Goal: Task Accomplishment & Management: Complete application form

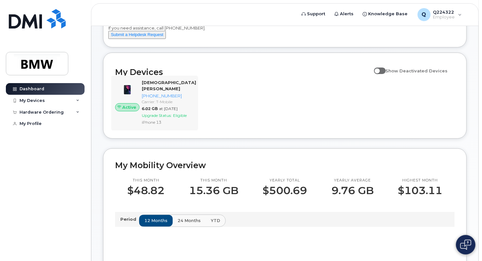
scroll to position [65, 0]
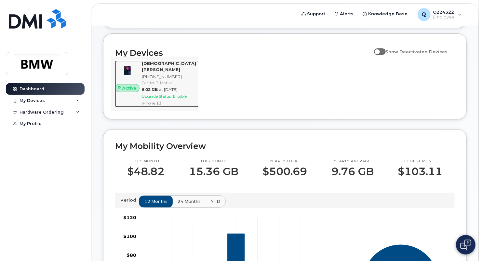
click at [134, 78] on img at bounding box center [127, 71] width 14 height 14
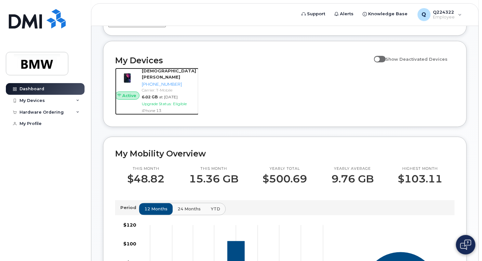
scroll to position [49, 0]
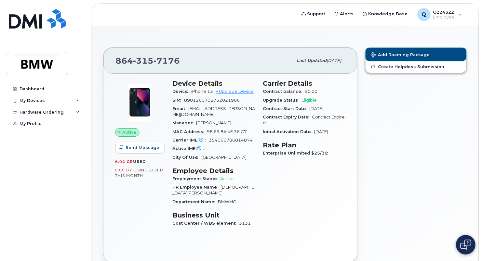
click at [407, 53] on span "Add Roaming Package" at bounding box center [400, 55] width 59 height 6
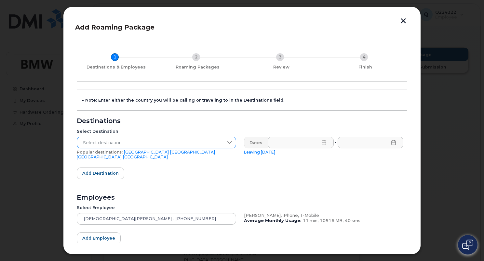
click at [197, 141] on span "Select destination" at bounding box center [150, 143] width 146 height 12
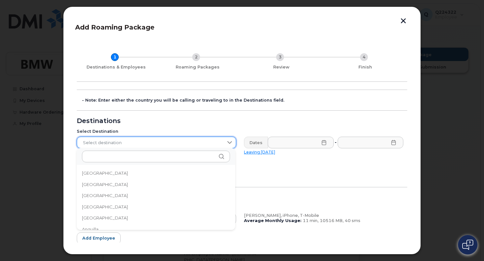
click at [197, 141] on span "Select destination" at bounding box center [150, 143] width 146 height 12
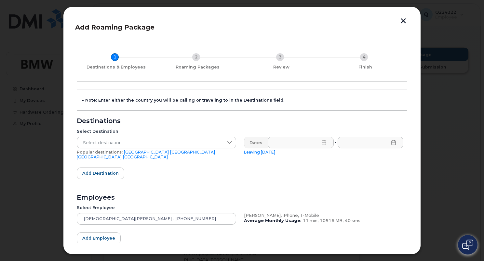
click at [170, 152] on link "[GEOGRAPHIC_DATA]" at bounding box center [192, 152] width 45 height 5
click at [324, 143] on icon at bounding box center [324, 142] width 4 height 5
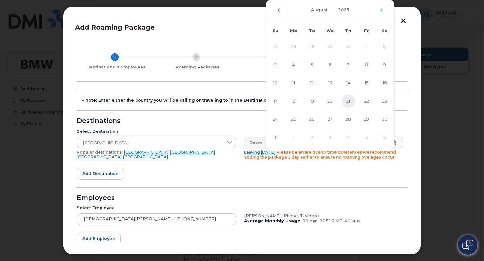
click at [349, 102] on span "21" at bounding box center [348, 101] width 13 height 13
type input "[DATE]"
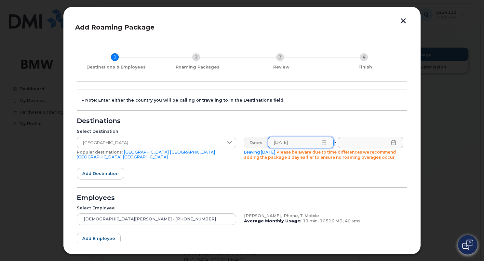
click at [392, 143] on icon at bounding box center [393, 142] width 5 height 5
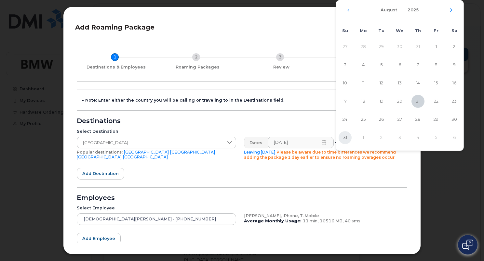
click at [342, 138] on span "31" at bounding box center [344, 137] width 13 height 13
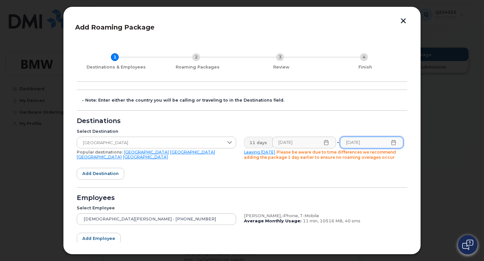
click at [391, 143] on icon at bounding box center [393, 142] width 5 height 5
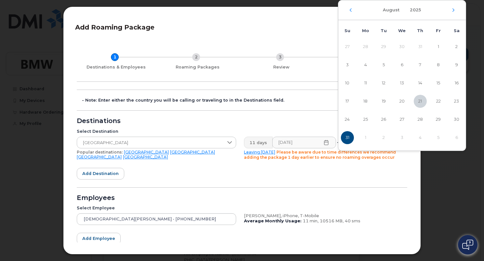
click at [455, 8] on div "[DATE]" at bounding box center [401, 10] width 127 height 20
click at [453, 11] on icon "Next Month" at bounding box center [453, 9] width 2 height 3
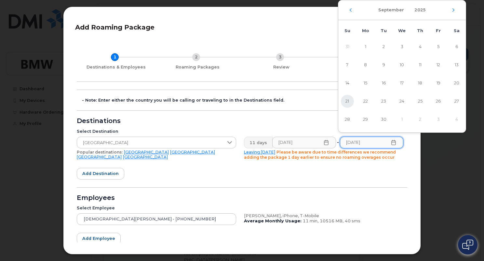
click at [345, 100] on span "21" at bounding box center [347, 101] width 13 height 13
type input "[DATE]"
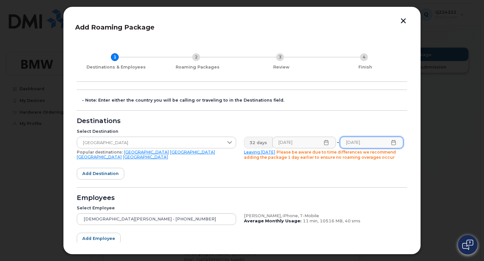
click at [391, 141] on icon at bounding box center [393, 142] width 5 height 5
drag, startPoint x: 375, startPoint y: 191, endPoint x: 376, endPoint y: 188, distance: 3.3
click at [376, 191] on form "- Note: Enter either the country you will be calling or traveling to in the Des…" at bounding box center [242, 185] width 330 height 191
click at [160, 170] on form "- Note: Enter either the country you will be calling or traveling to in the Des…" at bounding box center [242, 185] width 330 height 191
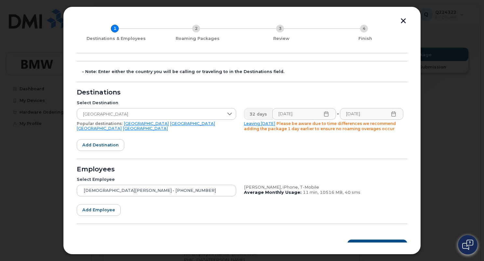
scroll to position [39, 0]
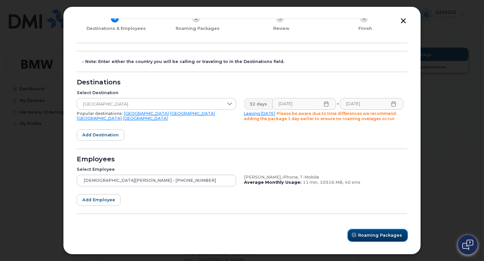
click at [397, 234] on span "Roaming Packages" at bounding box center [380, 235] width 44 height 6
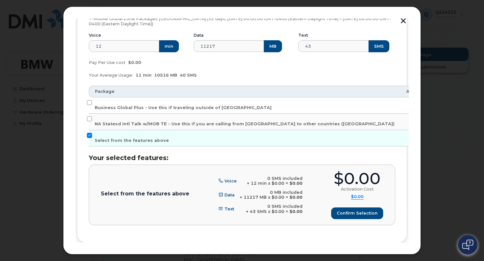
scroll to position [125, 0]
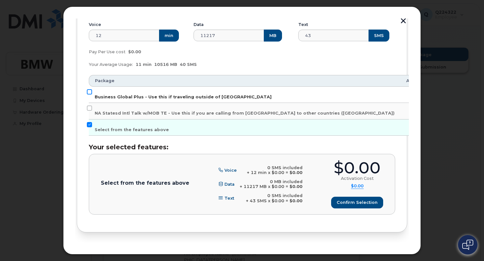
click at [88, 90] on input "Business Global Plus - Use this if traveling outside of [GEOGRAPHIC_DATA]" at bounding box center [89, 91] width 5 height 5
checkbox input "true"
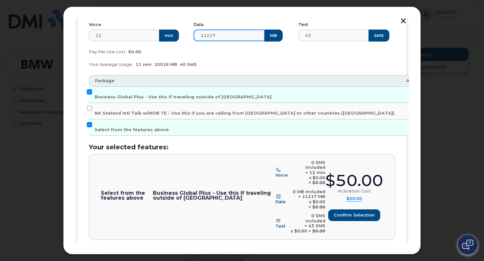
click at [239, 35] on input "11217" at bounding box center [228, 36] width 71 height 12
click at [266, 33] on button "MB" at bounding box center [273, 36] width 18 height 12
click at [239, 38] on input "11217" at bounding box center [228, 36] width 71 height 12
click at [234, 66] on div "Your Average Usage: 11 min 10516 MB 40 SMS" at bounding box center [242, 64] width 314 height 13
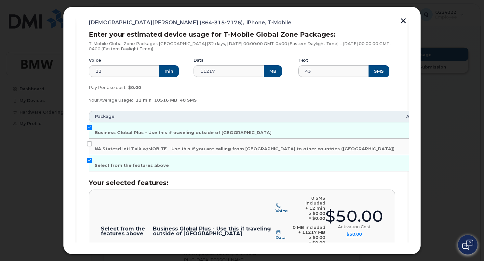
scroll to position [72, 0]
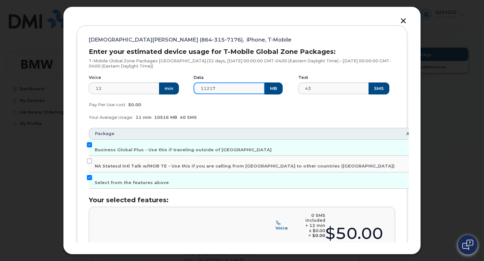
click at [222, 86] on input "11217" at bounding box center [228, 89] width 71 height 12
type input "15000"
click at [239, 107] on div "Pay Per Use cost $0.00" at bounding box center [242, 105] width 314 height 13
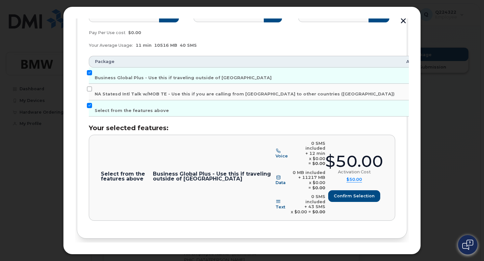
scroll to position [148, 0]
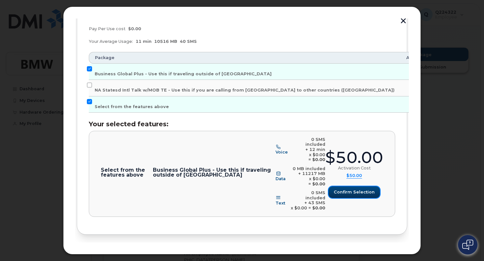
click at [350, 189] on span "Confirm selection" at bounding box center [354, 192] width 41 height 6
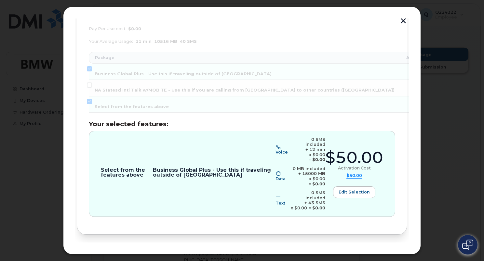
click at [385, 253] on span "Review" at bounding box center [389, 256] width 16 height 6
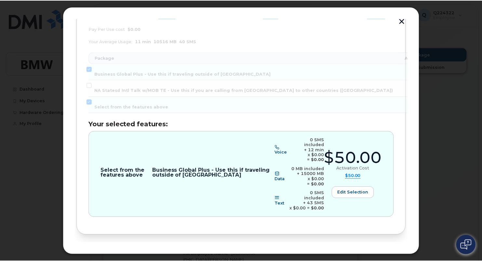
scroll to position [0, 0]
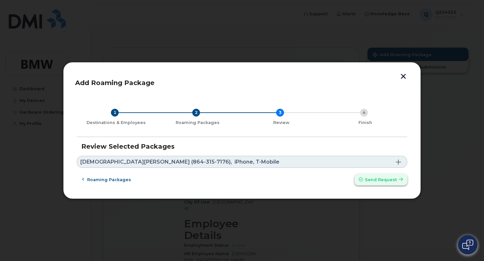
click at [369, 180] on span "Send request" at bounding box center [381, 180] width 32 height 6
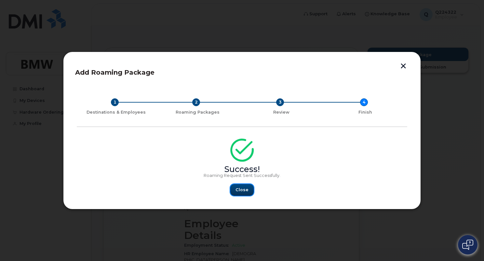
click at [241, 191] on span "Close" at bounding box center [241, 190] width 13 height 6
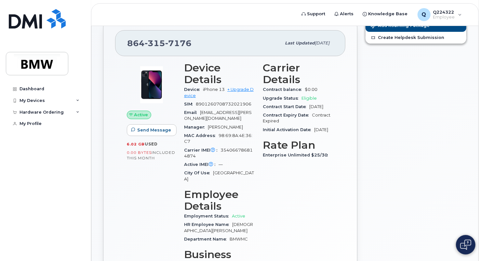
scroll to position [21, 0]
